Goal: Navigation & Orientation: Find specific page/section

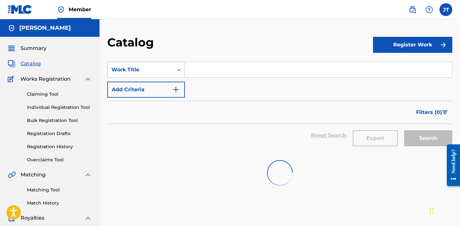
click at [178, 70] on icon "Search Form" at bounding box center [178, 70] width 6 height 6
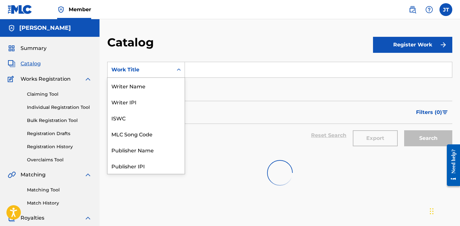
scroll to position [96, 0]
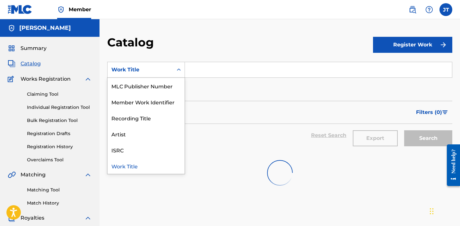
click at [178, 70] on icon "Search Form" at bounding box center [178, 70] width 6 height 6
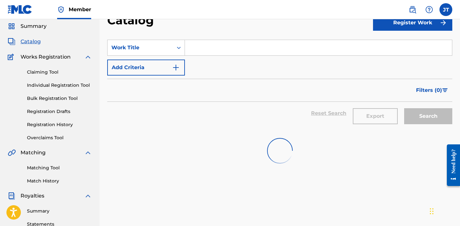
scroll to position [0, 0]
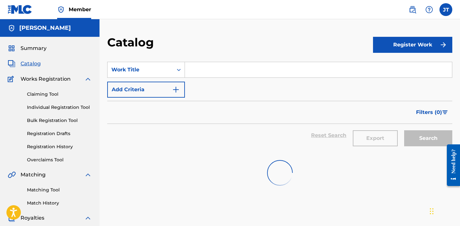
click at [31, 29] on h5 "[PERSON_NAME]" at bounding box center [45, 27] width 52 height 7
click at [19, 10] on img at bounding box center [20, 9] width 25 height 9
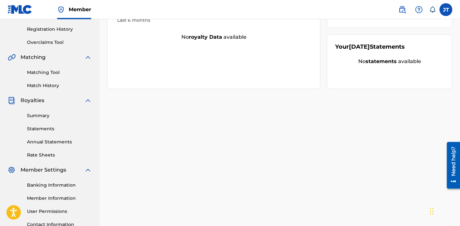
scroll to position [171, 0]
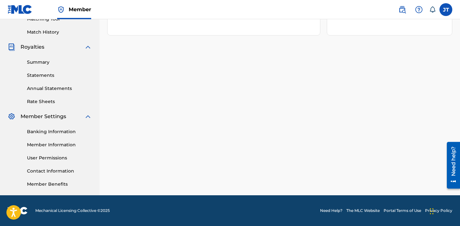
click at [56, 182] on link "Member Benefits" at bounding box center [59, 184] width 65 height 7
click at [64, 175] on div "Banking Information Member Information User Permissions Contact Information Mem…" at bounding box center [50, 154] width 84 height 67
click at [54, 172] on link "Contact Information" at bounding box center [59, 171] width 65 height 7
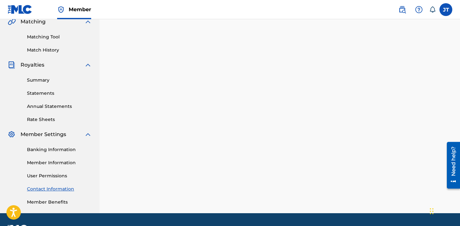
scroll to position [156, 0]
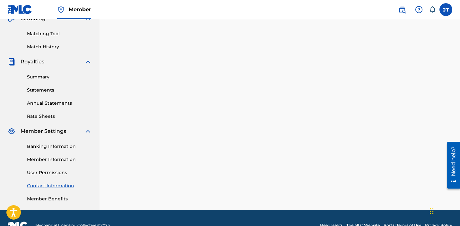
click at [48, 176] on link "User Permissions" at bounding box center [59, 173] width 65 height 7
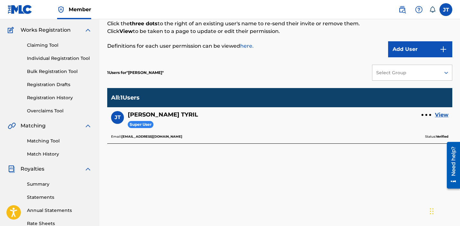
scroll to position [56, 0]
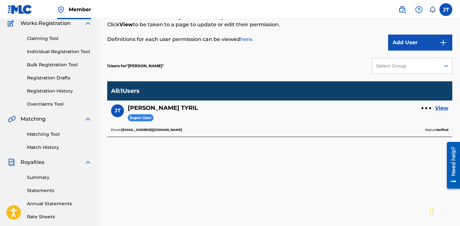
click at [440, 110] on link "View" at bounding box center [440, 109] width 13 height 8
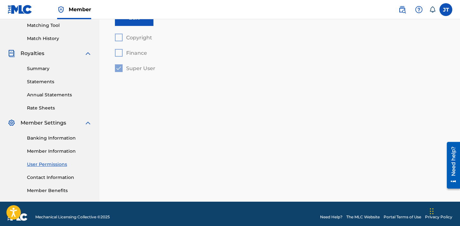
scroll to position [171, 0]
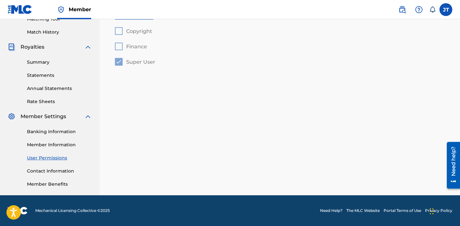
click at [63, 145] on link "Member Information" at bounding box center [59, 145] width 65 height 7
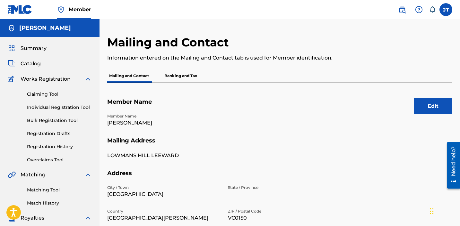
click at [183, 75] on p "Banking and Tax" at bounding box center [180, 75] width 37 height 13
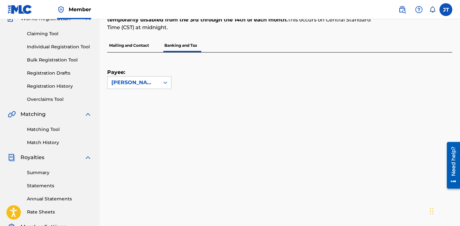
scroll to position [61, 0]
click at [163, 79] on icon at bounding box center [165, 82] width 6 height 6
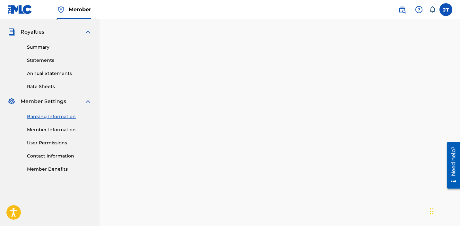
scroll to position [184, 0]
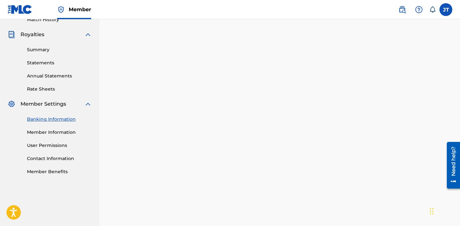
click at [42, 91] on link "Rate Sheets" at bounding box center [59, 89] width 65 height 7
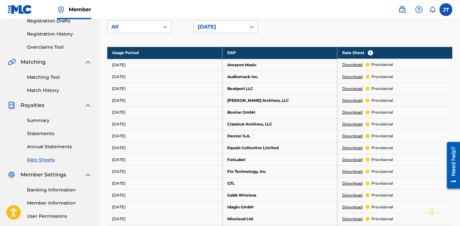
scroll to position [104, 0]
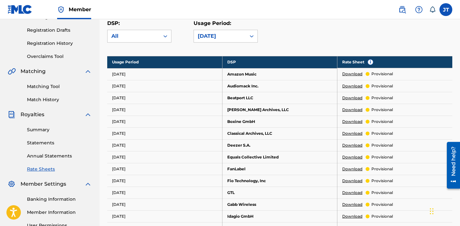
click at [44, 155] on link "Annual Statements" at bounding box center [59, 156] width 65 height 7
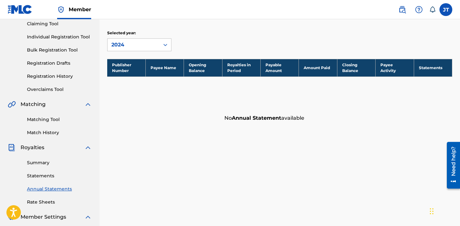
scroll to position [72, 0]
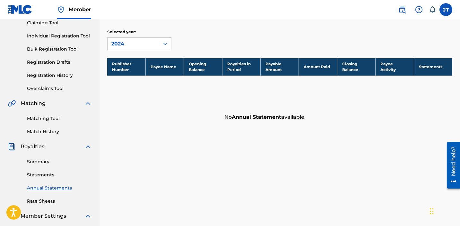
click at [46, 135] on link "Match History" at bounding box center [59, 132] width 65 height 7
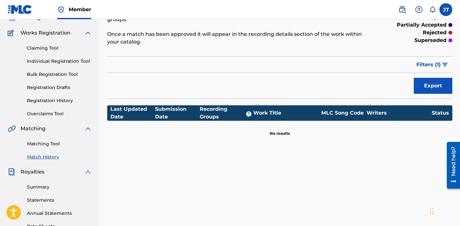
scroll to position [47, 0]
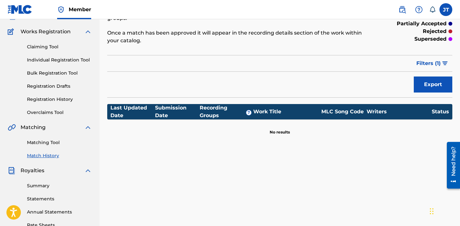
click at [42, 141] on link "Matching Tool" at bounding box center [59, 142] width 65 height 7
